Goal: Information Seeking & Learning: Learn about a topic

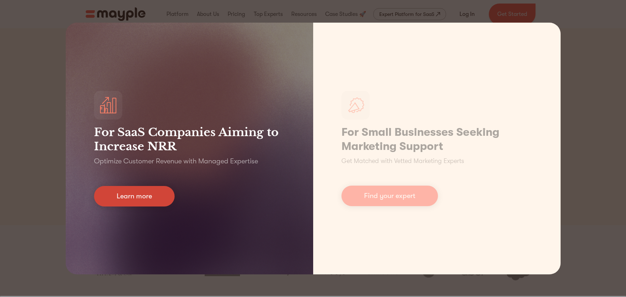
click at [163, 193] on link "Learn more" at bounding box center [134, 196] width 81 height 21
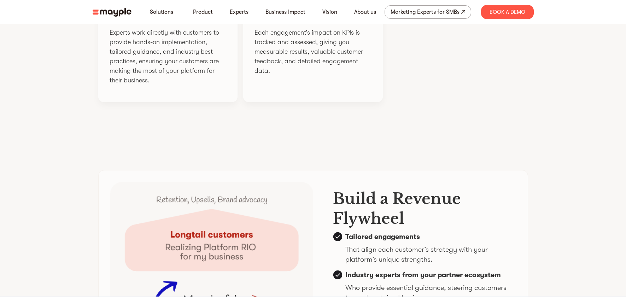
scroll to position [1544, 0]
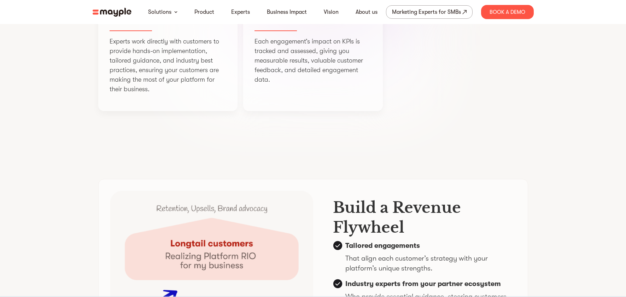
click at [116, 12] on img at bounding box center [112, 12] width 39 height 9
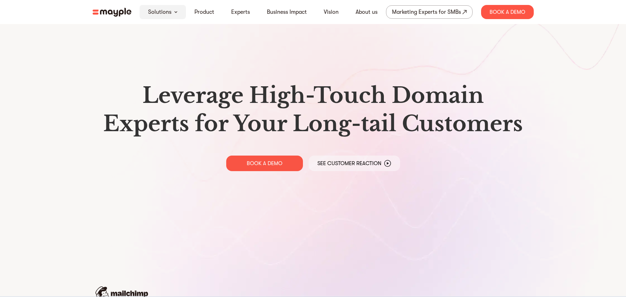
click at [166, 12] on link "Solutions" at bounding box center [159, 12] width 23 height 8
click at [182, 11] on div "Solutions" at bounding box center [163, 12] width 46 height 14
click at [171, 12] on div "Solutions" at bounding box center [163, 12] width 46 height 14
